Goal: Information Seeking & Learning: Learn about a topic

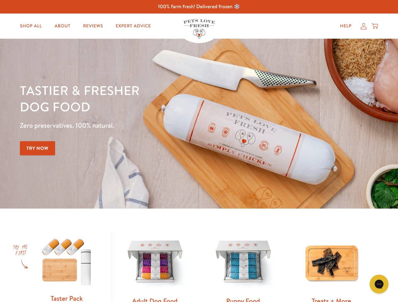
click at [199, 151] on div "Tastier & fresher dog food Zero preservatives. 100% natural. Try Now" at bounding box center [139, 123] width 239 height 83
click at [379, 284] on icon "Gorgias live chat" at bounding box center [379, 284] width 6 height 6
